Goal: Information Seeking & Learning: Compare options

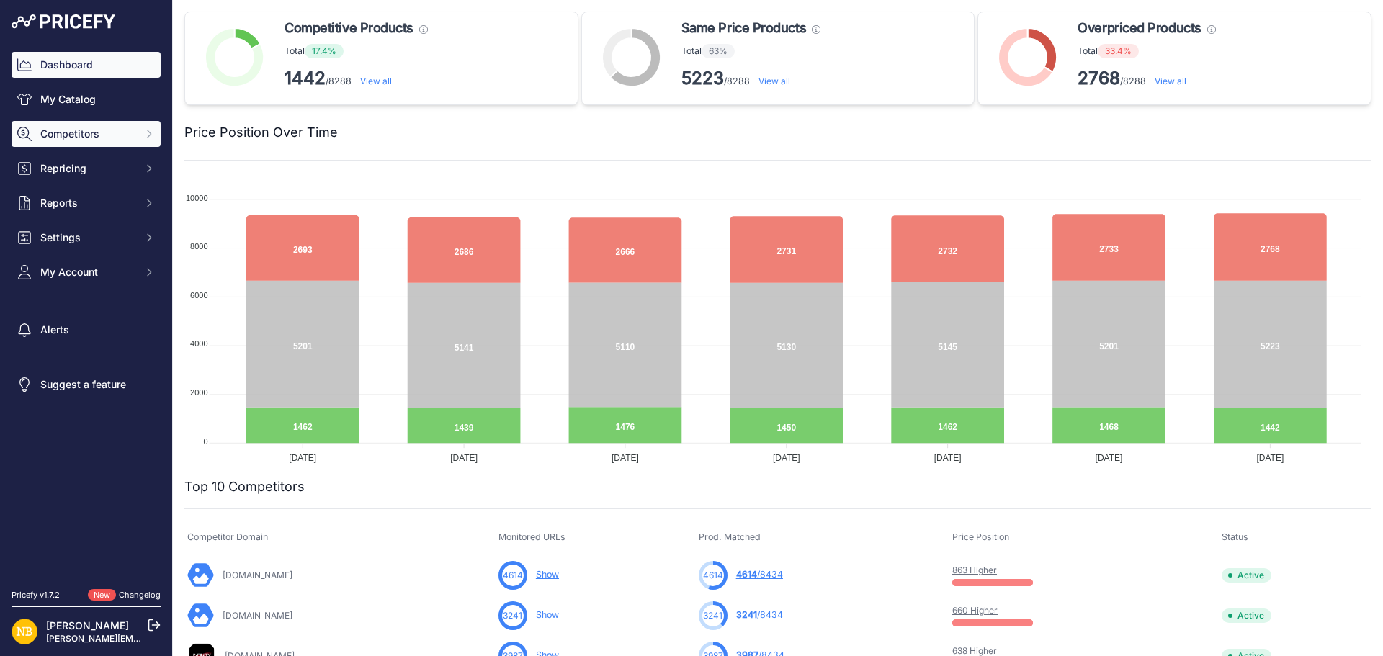
click at [110, 130] on span "Competitors" at bounding box center [87, 134] width 94 height 14
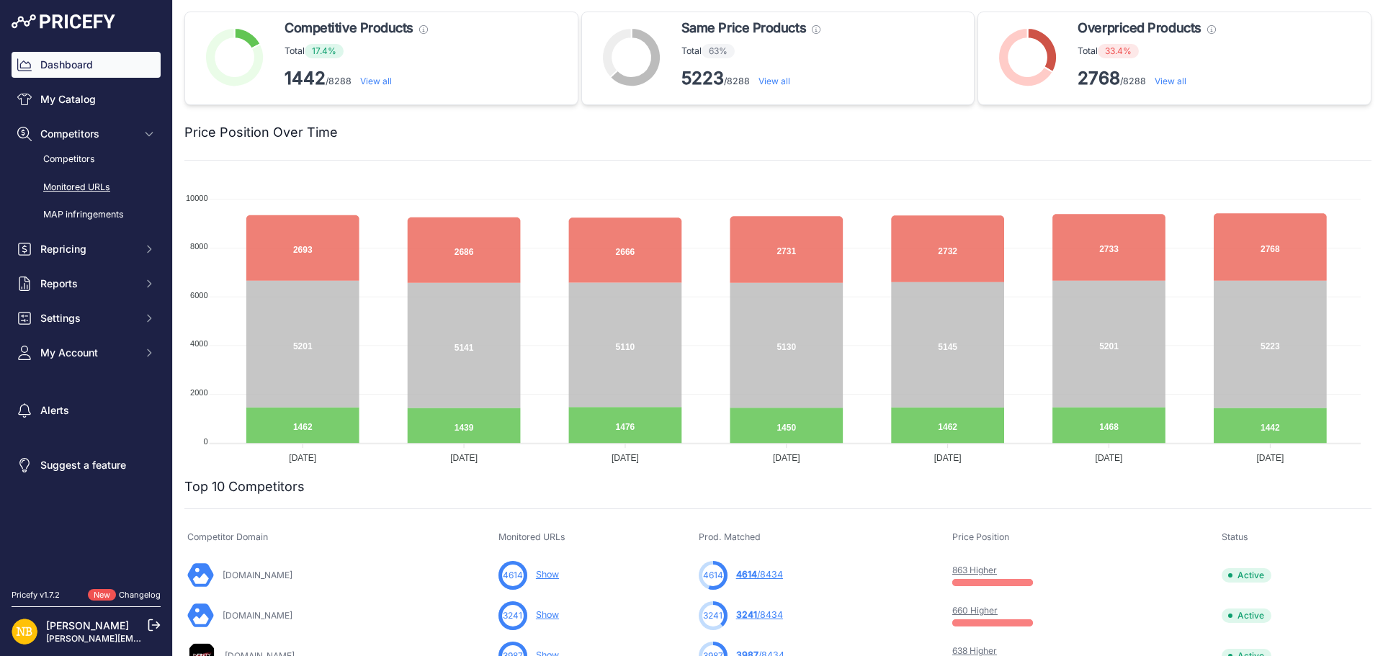
click at [91, 182] on link "Monitored URLs" at bounding box center [86, 187] width 149 height 25
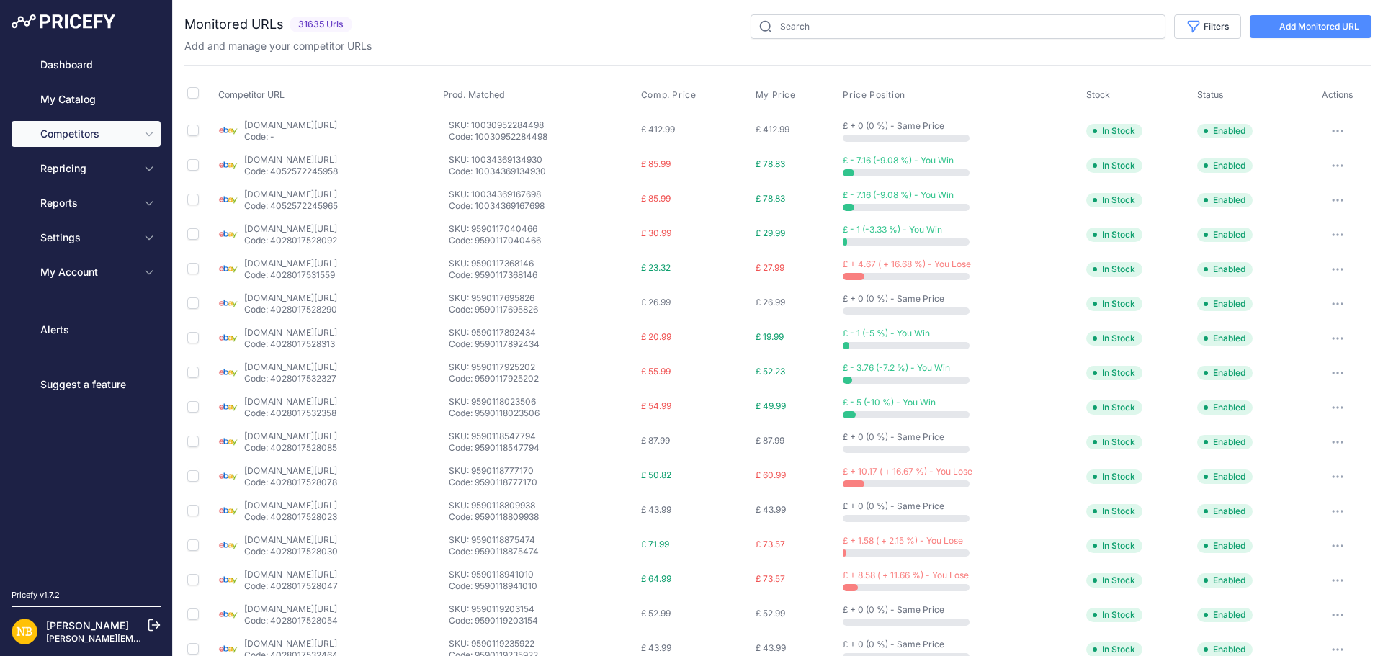
click at [0, 0] on button "Import / Export" at bounding box center [0, 0] width 0 height 0
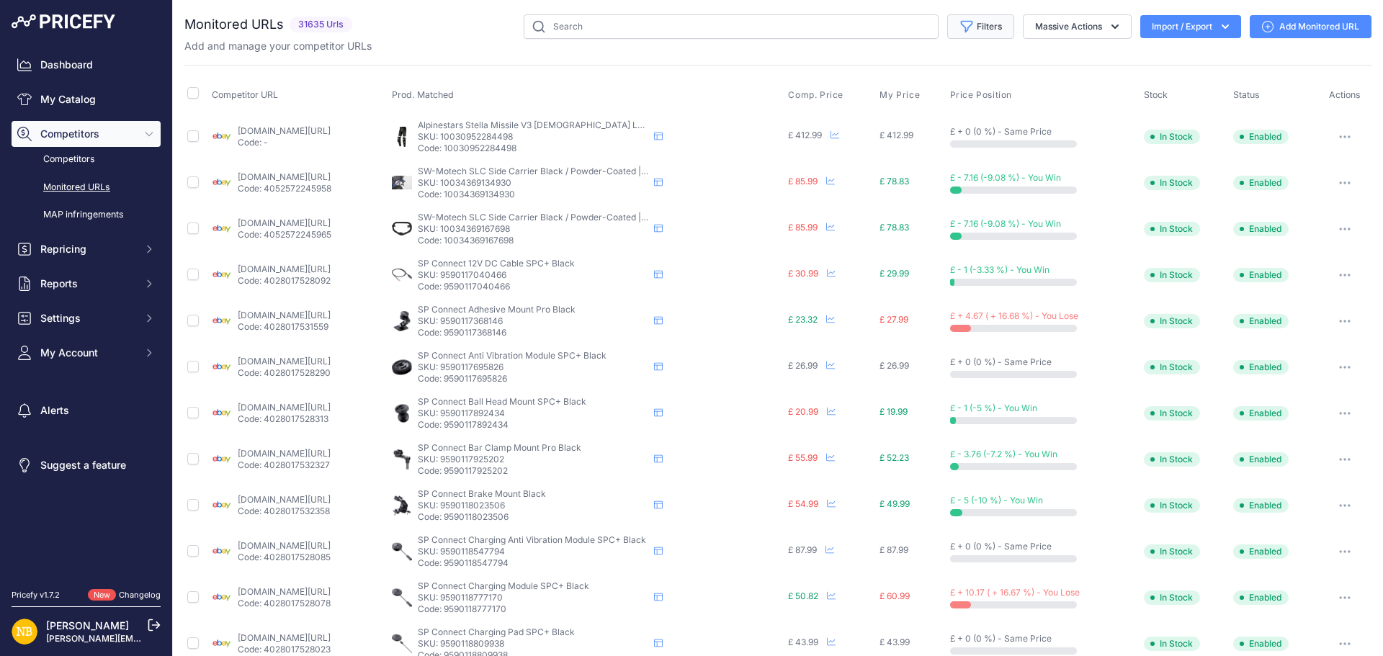
click at [986, 27] on button "Filters" at bounding box center [980, 26] width 67 height 24
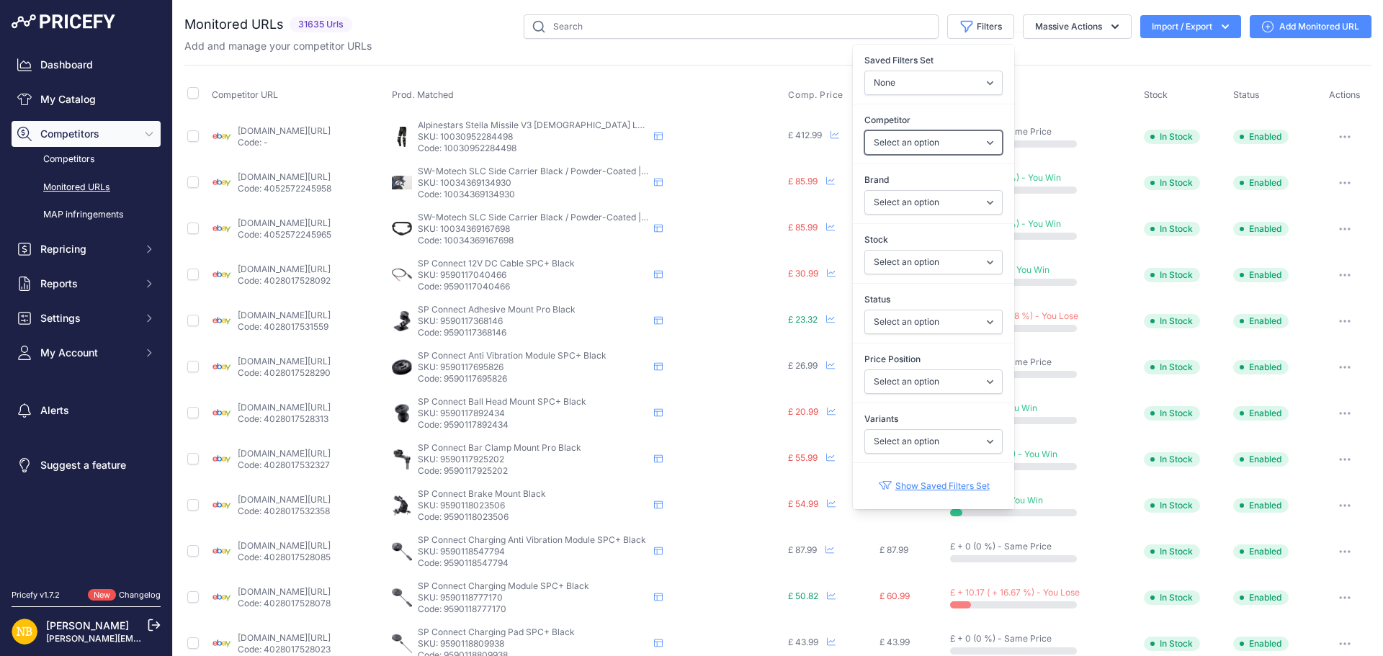
click at [885, 148] on select "Select an option [DOMAIN_NAME] [DOMAIN_NAME] [DOMAIN_NAME] [DOMAIN_NAME] [DOMAI…" at bounding box center [933, 142] width 138 height 24
select select "61848"
click at [864, 130] on select "Select an option [DOMAIN_NAME] [DOMAIN_NAME] [DOMAIN_NAME] [DOMAIN_NAME] [DOMAI…" at bounding box center [933, 142] width 138 height 24
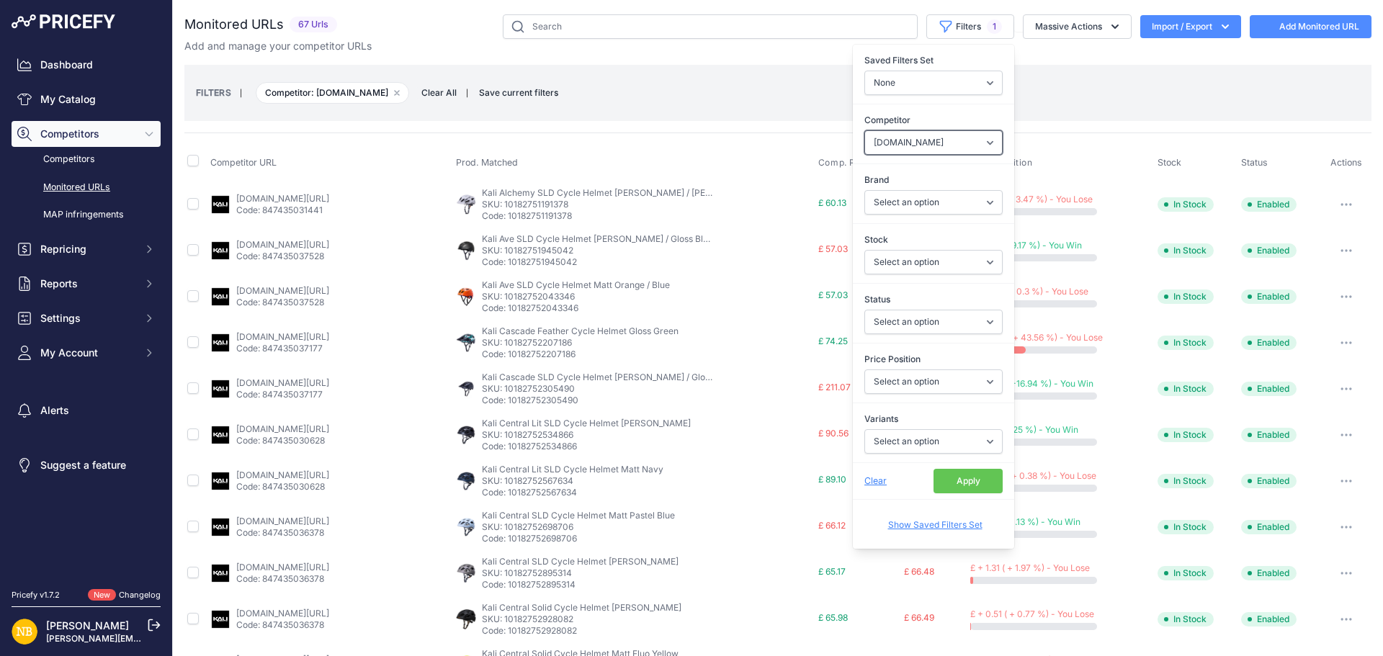
select select "61848"
click at [961, 485] on button "Apply" at bounding box center [967, 481] width 69 height 24
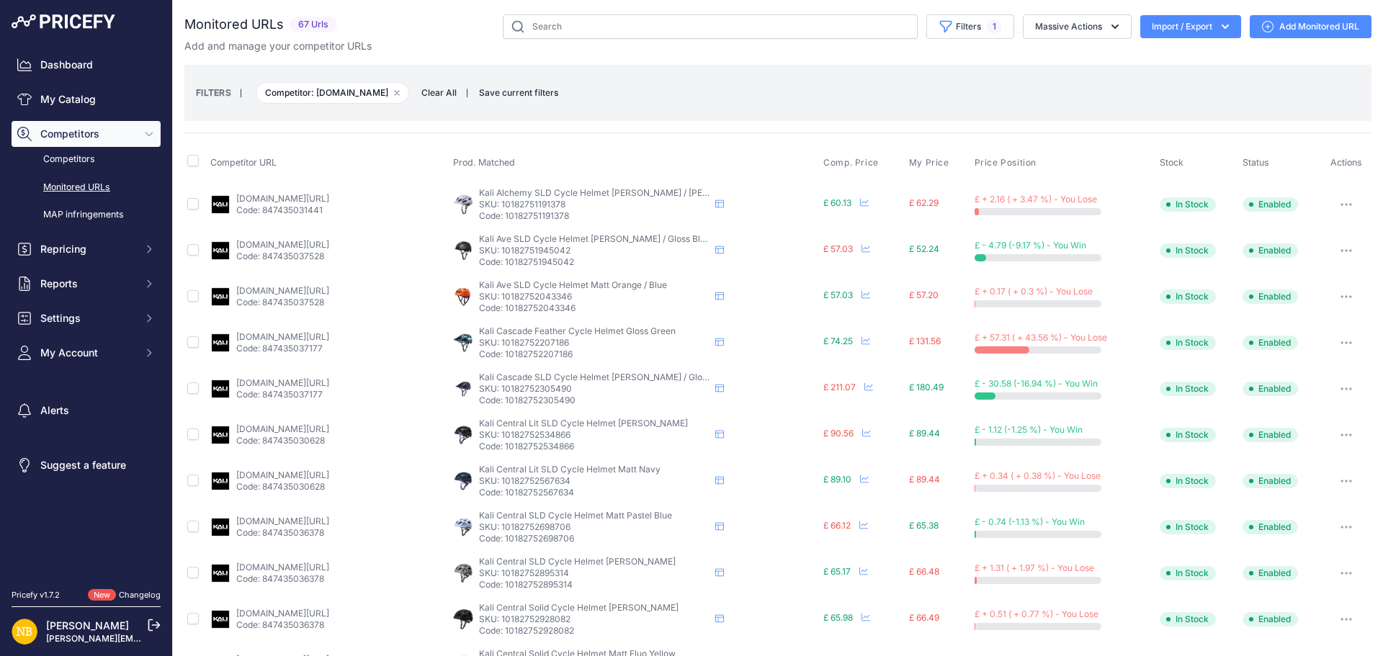
click at [290, 199] on link "[DOMAIN_NAME][URL]" at bounding box center [282, 198] width 93 height 11
click at [288, 289] on link "[DOMAIN_NAME][URL]" at bounding box center [282, 290] width 93 height 11
